Goal: Check status: Check status

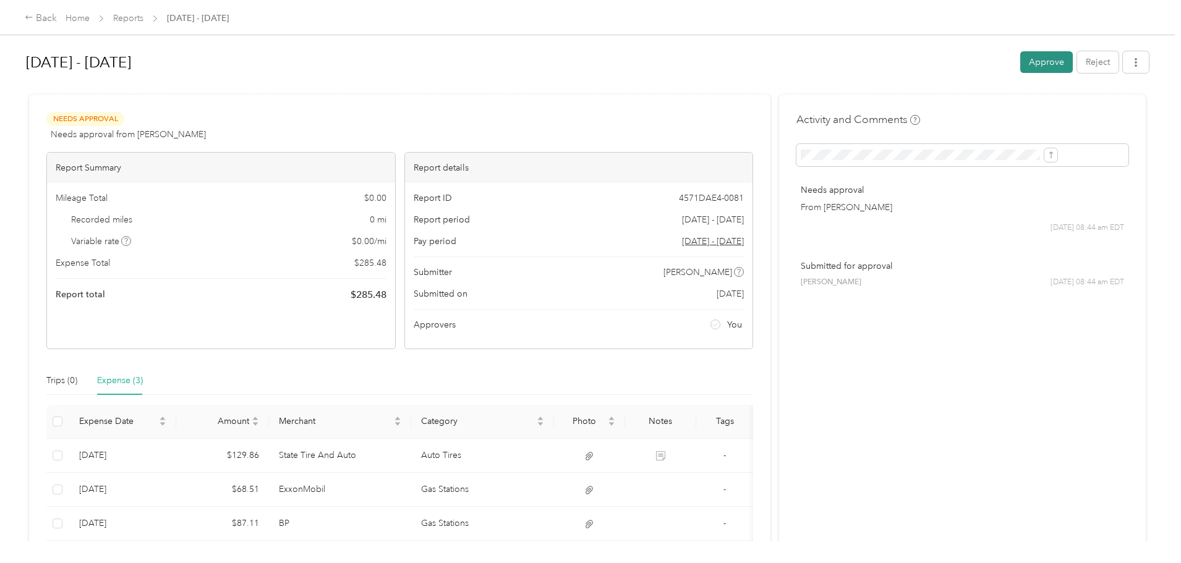
click at [1020, 60] on button "Approve" at bounding box center [1046, 62] width 53 height 22
